Goal: Task Accomplishment & Management: Complete application form

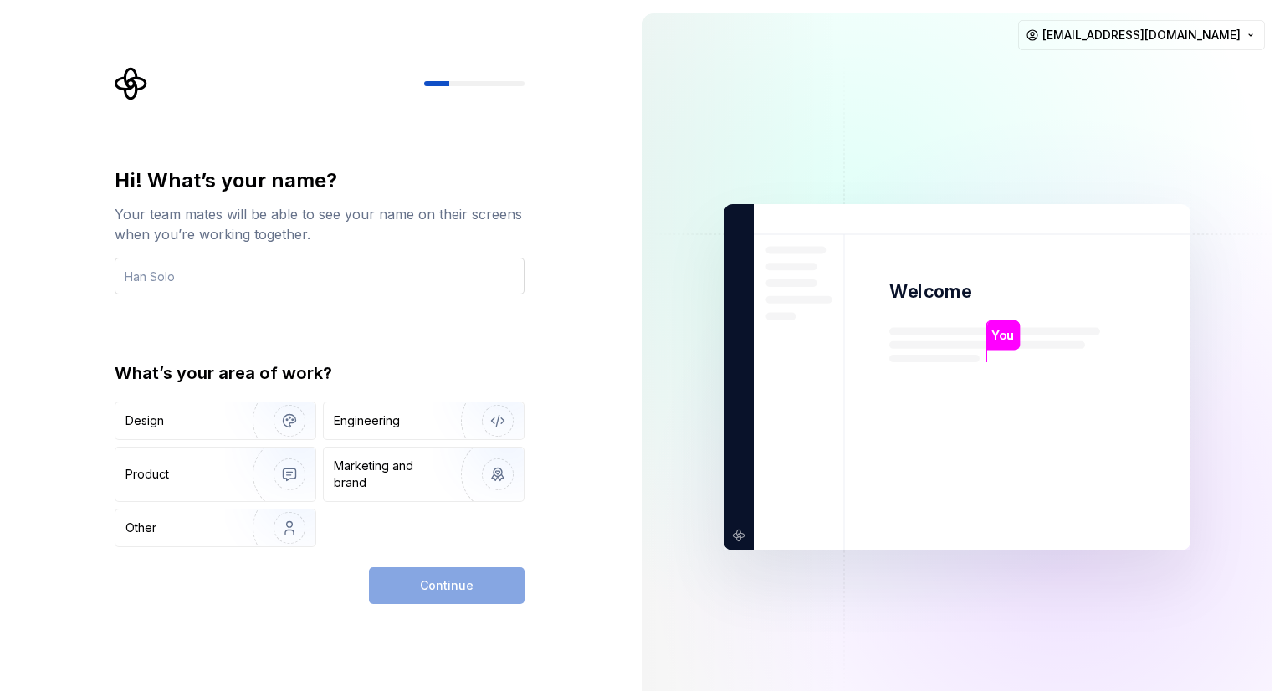
click at [318, 277] on input "text" at bounding box center [320, 276] width 410 height 37
type input "Akram"
click at [425, 423] on div "Engineering" at bounding box center [400, 421] width 133 height 17
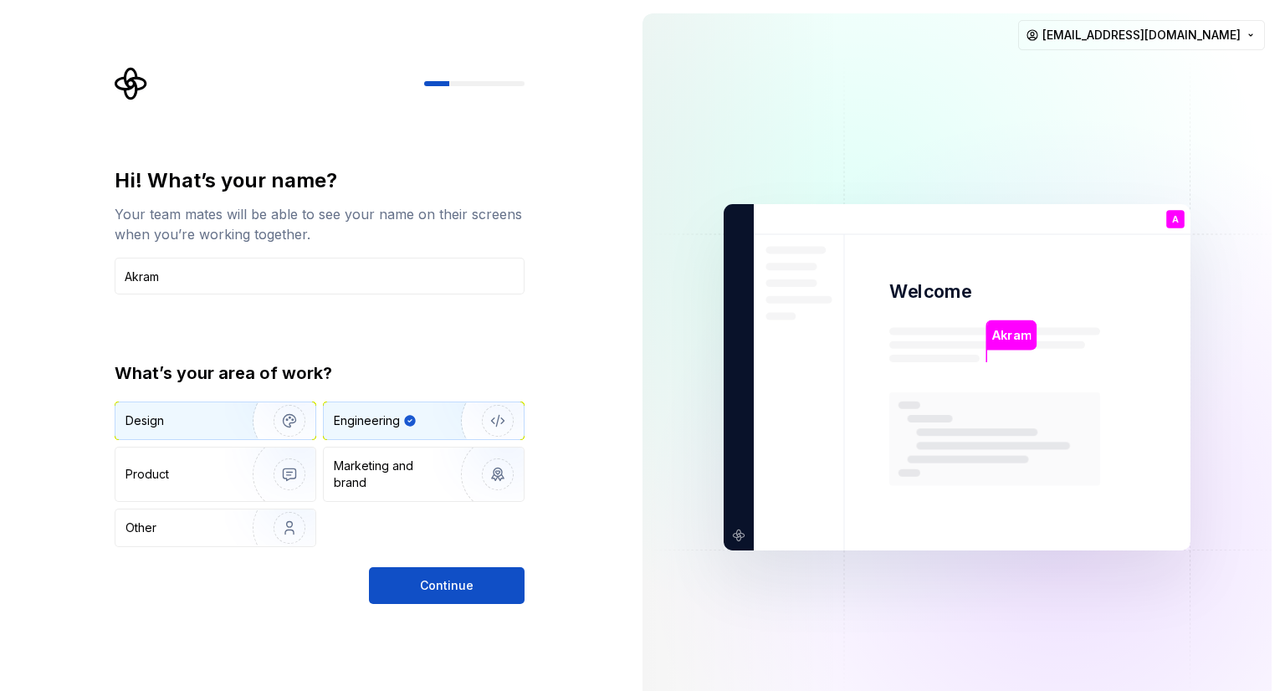
click at [259, 428] on img "button" at bounding box center [278, 421] width 107 height 112
click at [354, 426] on div "Engineering" at bounding box center [367, 421] width 66 height 17
click at [430, 591] on span "Continue" at bounding box center [447, 585] width 54 height 17
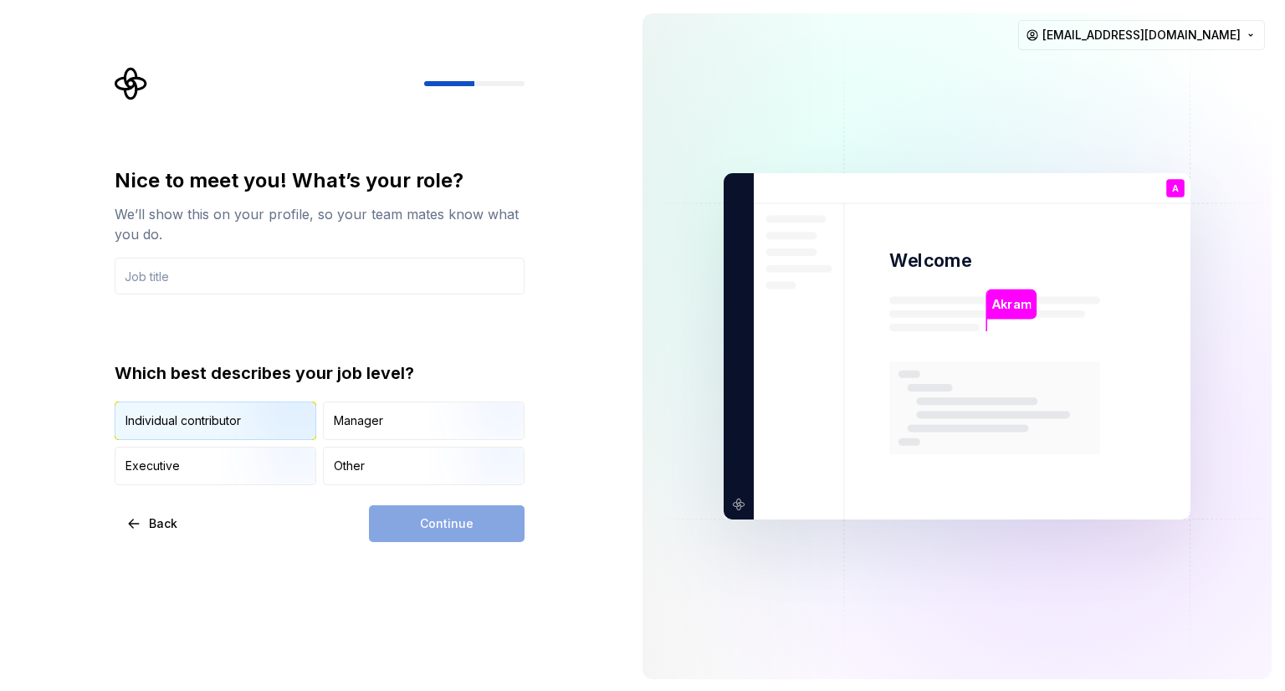
click at [268, 419] on img "button" at bounding box center [275, 442] width 107 height 112
click at [285, 288] on input "text" at bounding box center [320, 276] width 410 height 37
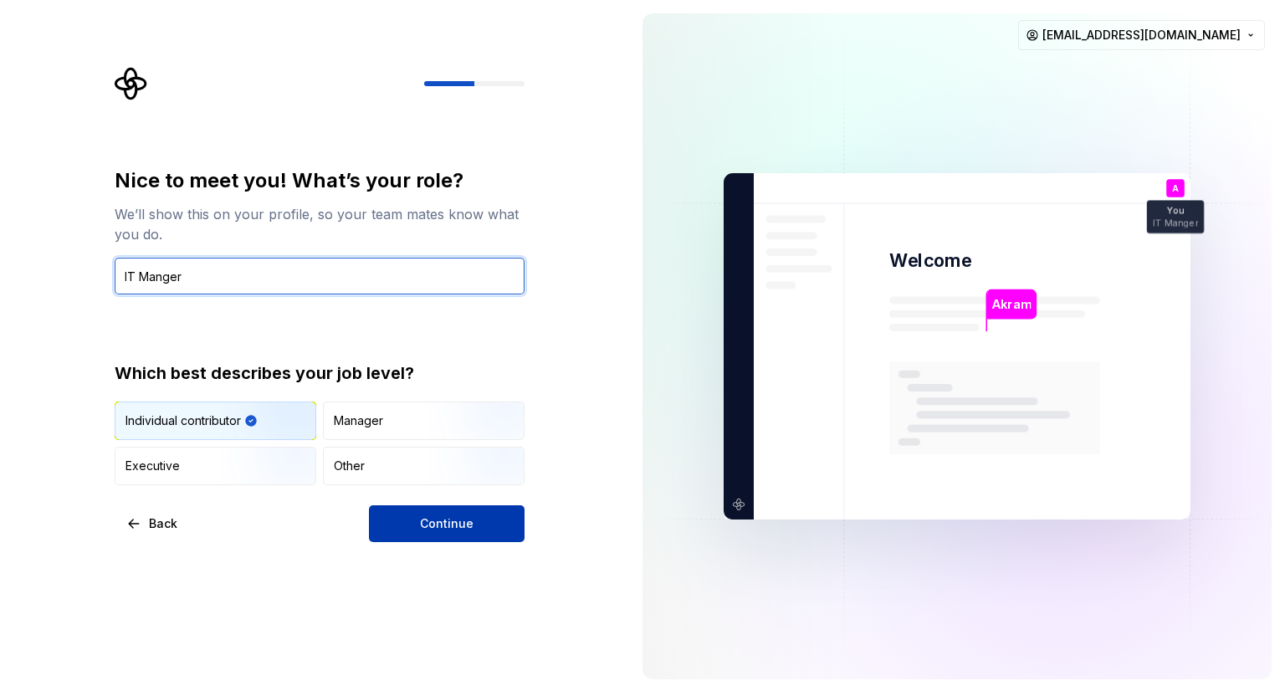
type input "IT Manger"
click at [450, 528] on span "Continue" at bounding box center [447, 524] width 54 height 17
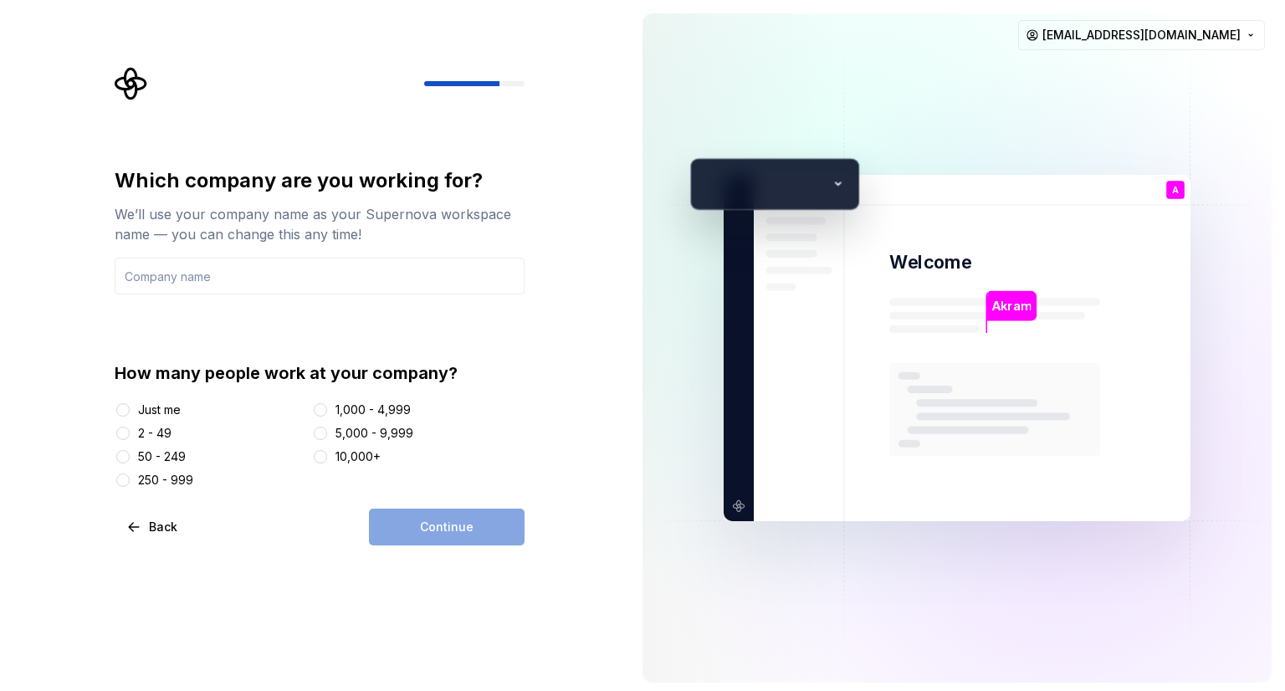
click at [167, 481] on div "250 - 999" at bounding box center [165, 480] width 55 height 17
click at [130, 481] on button "250 - 999" at bounding box center [122, 480] width 13 height 13
click at [258, 276] on input "text" at bounding box center [320, 276] width 410 height 37
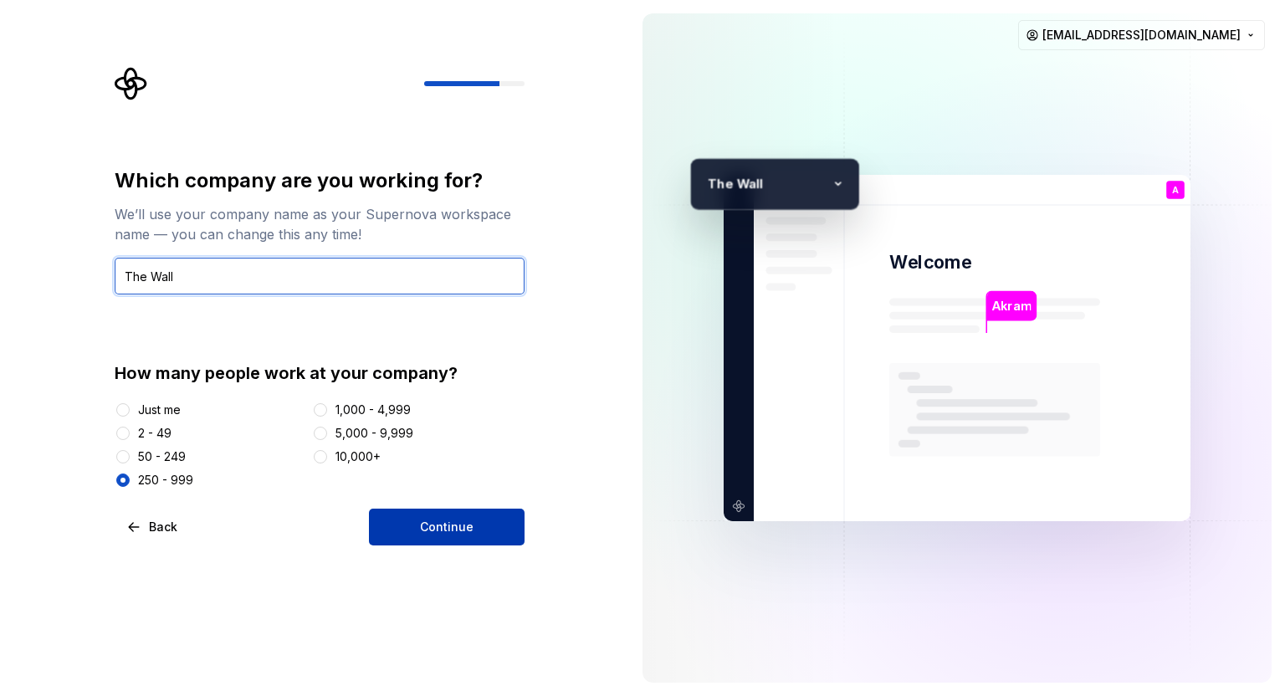
type input "The Wall"
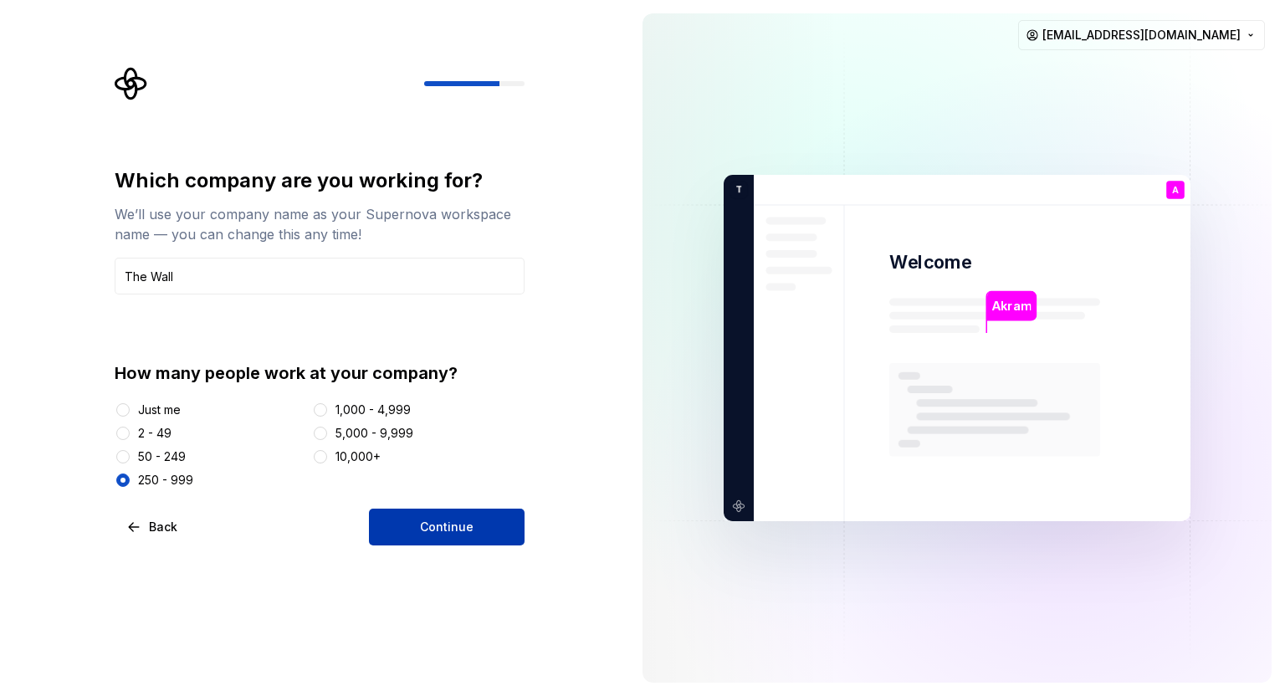
click at [469, 521] on span "Continue" at bounding box center [447, 527] width 54 height 17
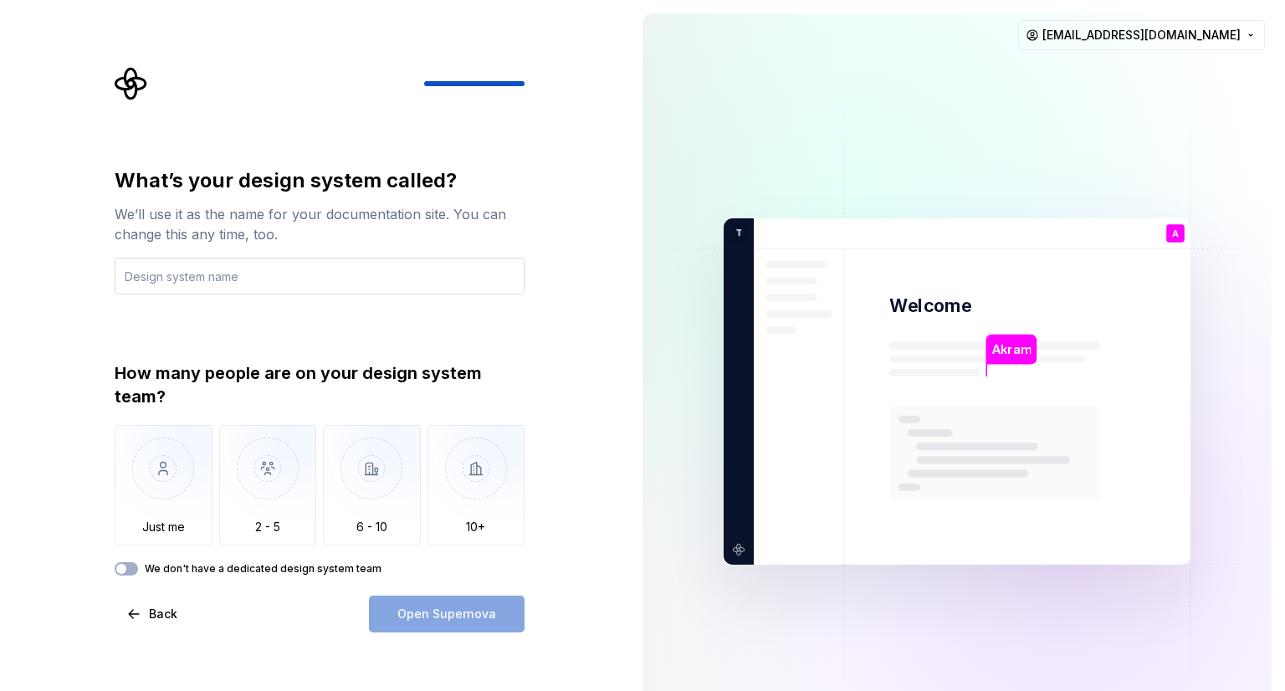
click at [208, 275] on input "text" at bounding box center [320, 276] width 410 height 37
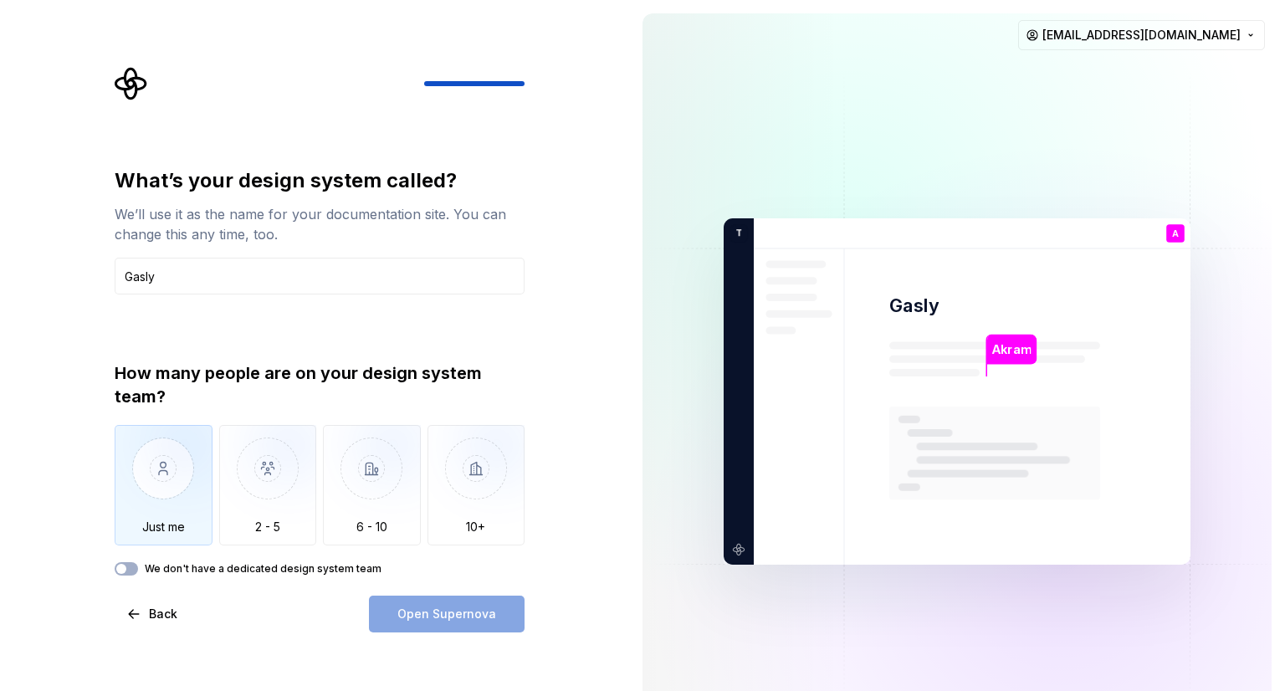
type input "Gasly"
click at [144, 469] on img "button" at bounding box center [164, 481] width 98 height 112
click at [420, 612] on span "Open Supernova" at bounding box center [447, 614] width 99 height 17
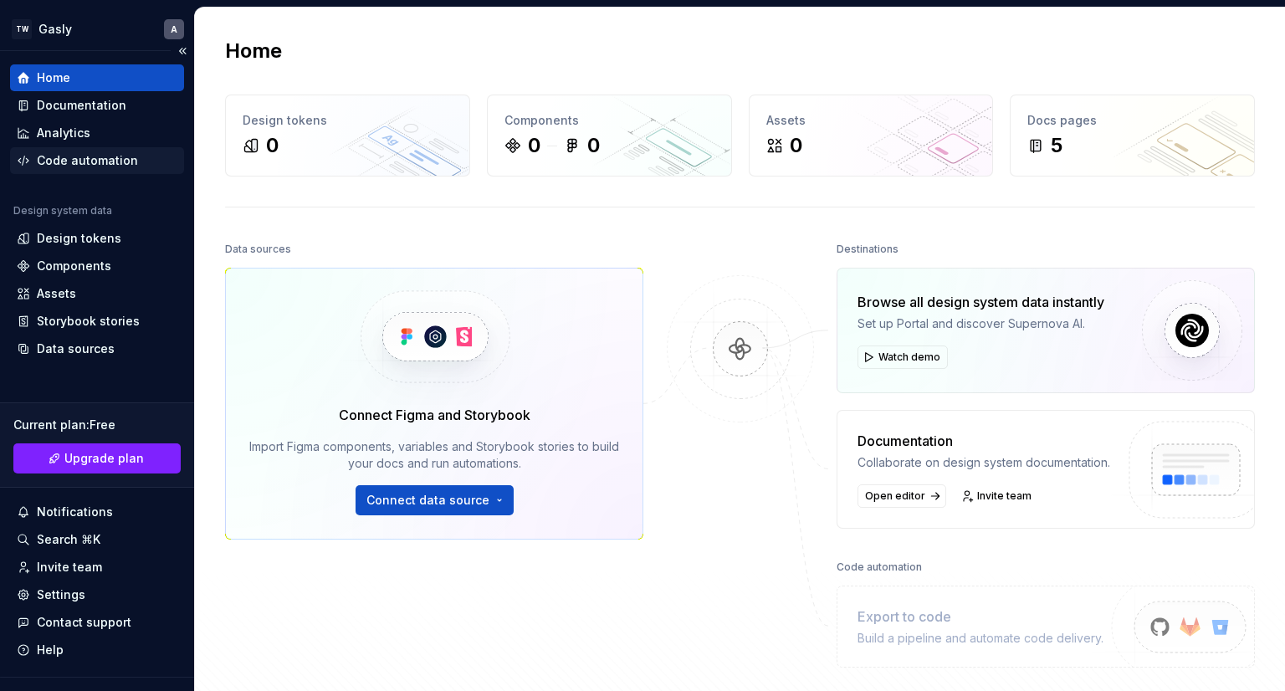
click at [69, 153] on div "Code automation" at bounding box center [87, 160] width 101 height 17
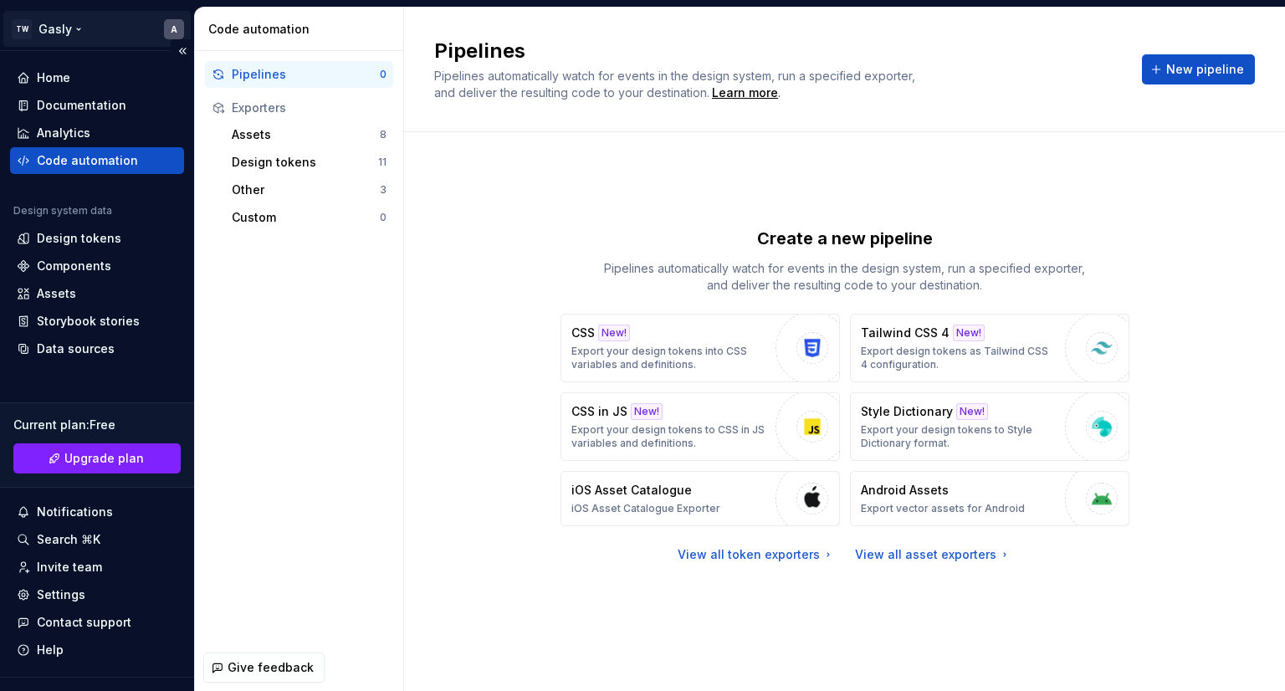
click at [77, 28] on html "TW Gasly A Home Documentation Analytics Code automation Design system data Desi…" at bounding box center [642, 345] width 1285 height 691
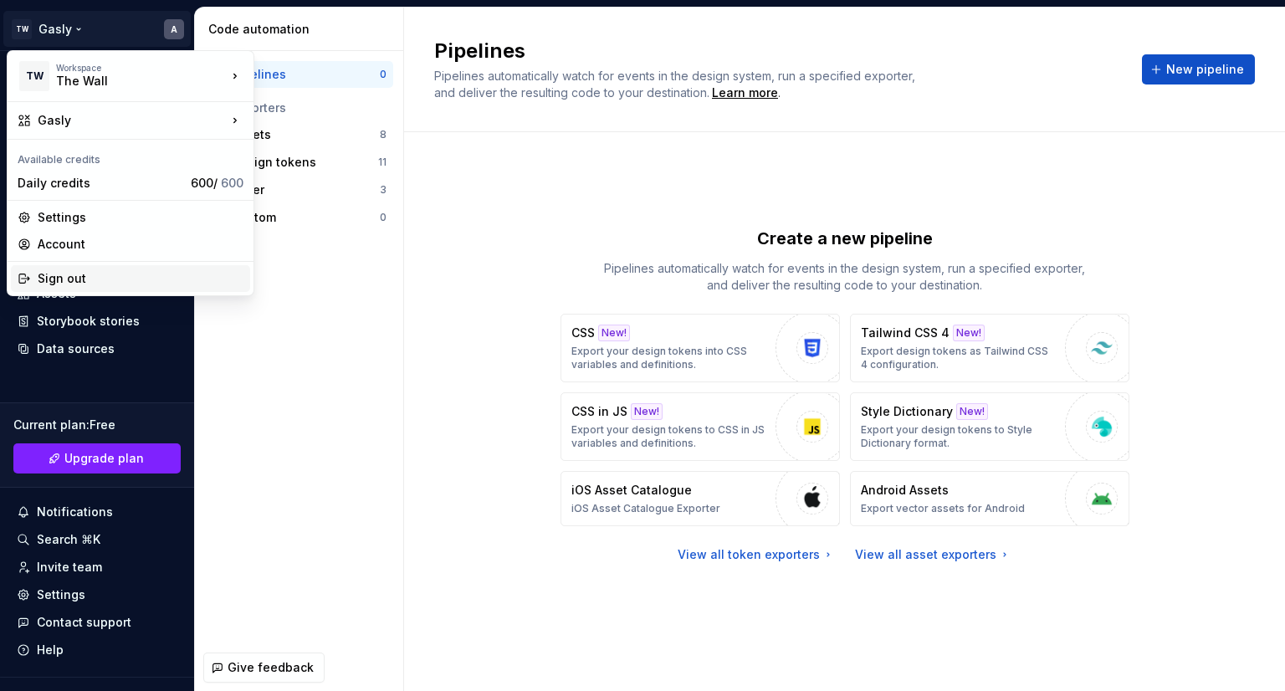
click at [97, 274] on div "Sign out" at bounding box center [141, 278] width 206 height 17
